Goal: Information Seeking & Learning: Learn about a topic

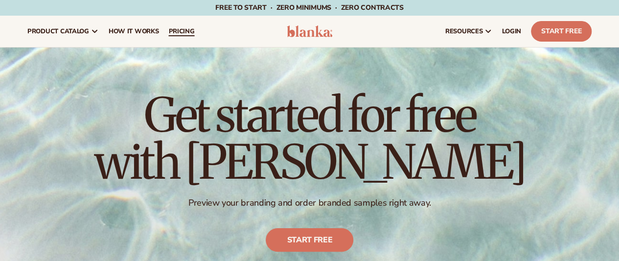
click at [183, 31] on span "pricing" at bounding box center [181, 31] width 26 height 8
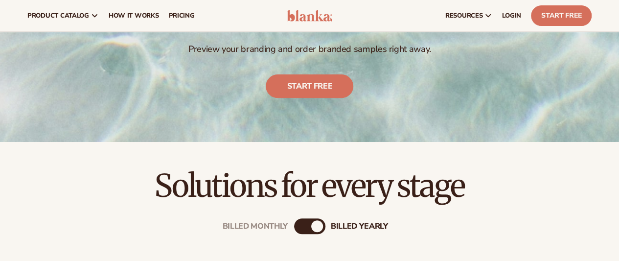
scroll to position [147, 0]
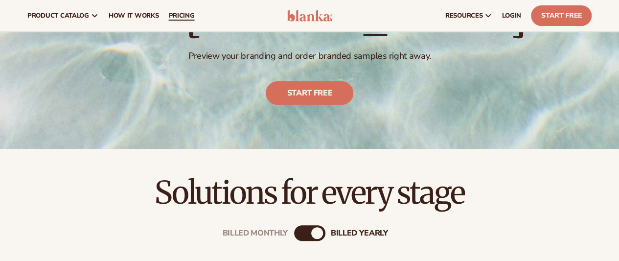
click at [177, 14] on span "pricing" at bounding box center [181, 16] width 26 height 8
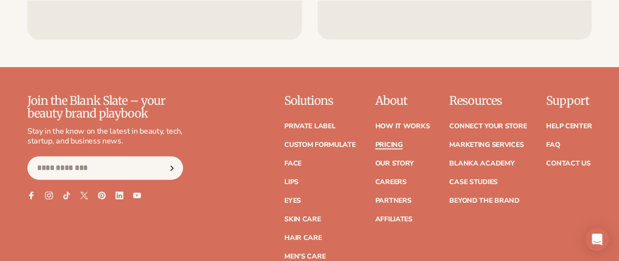
scroll to position [1957, 0]
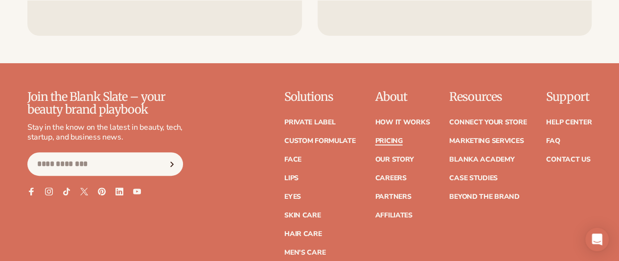
click at [375, 138] on link "Pricing" at bounding box center [388, 141] width 27 height 7
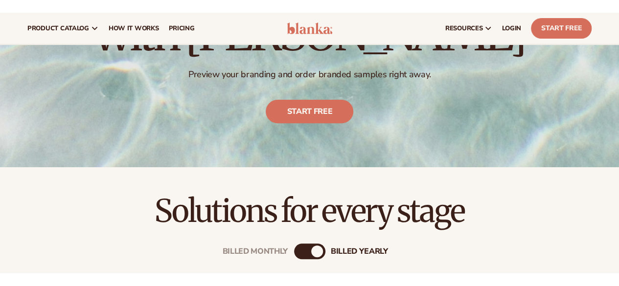
scroll to position [98, 0]
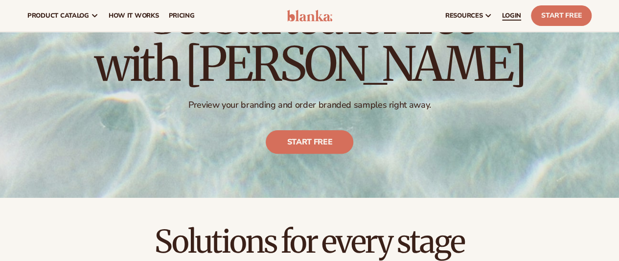
click at [505, 12] on span "LOGIN" at bounding box center [511, 16] width 19 height 8
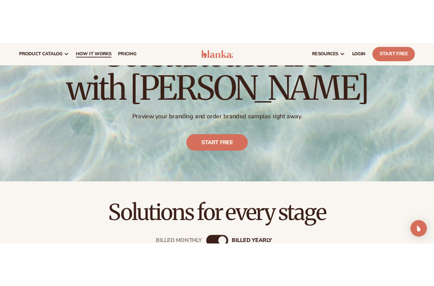
scroll to position [93, 0]
